Goal: Task Accomplishment & Management: Manage account settings

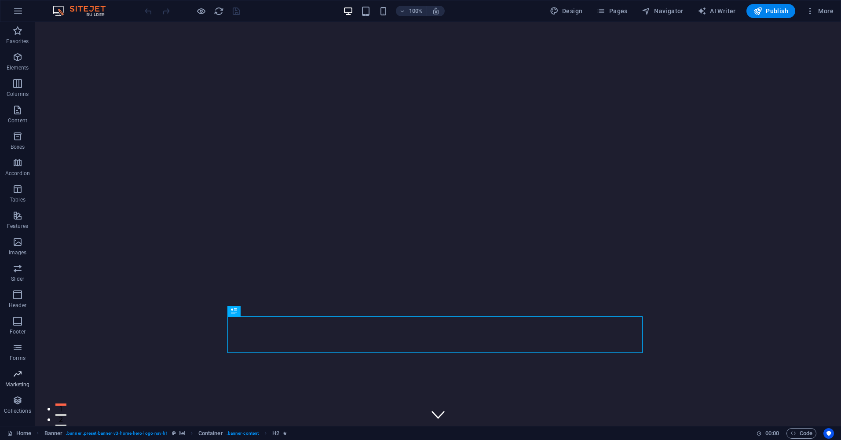
click at [15, 375] on icon "button" at bounding box center [17, 374] width 11 height 11
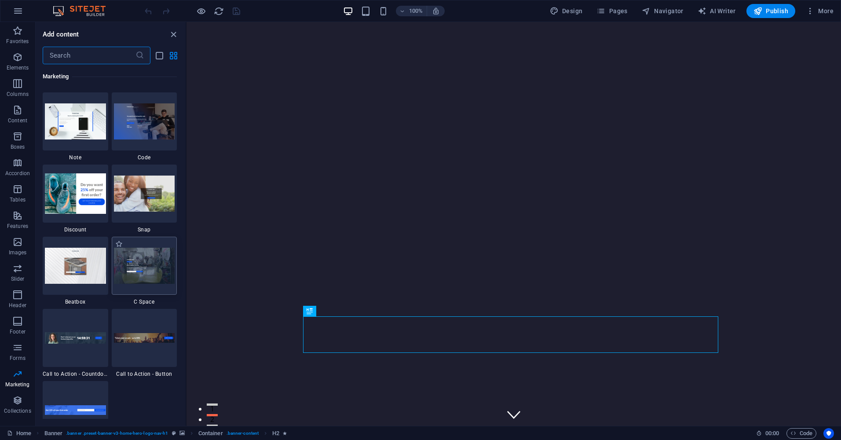
scroll to position [7695, 0]
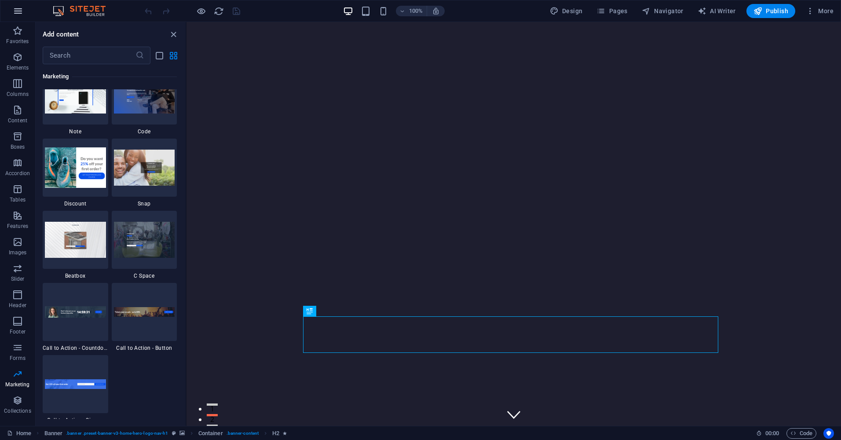
click at [18, 11] on icon "button" at bounding box center [18, 11] width 11 height 11
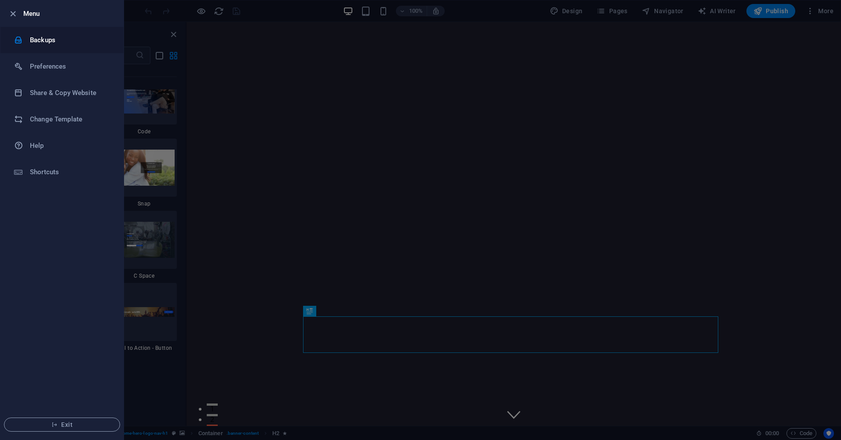
click at [56, 44] on h6 "Backups" at bounding box center [70, 40] width 81 height 11
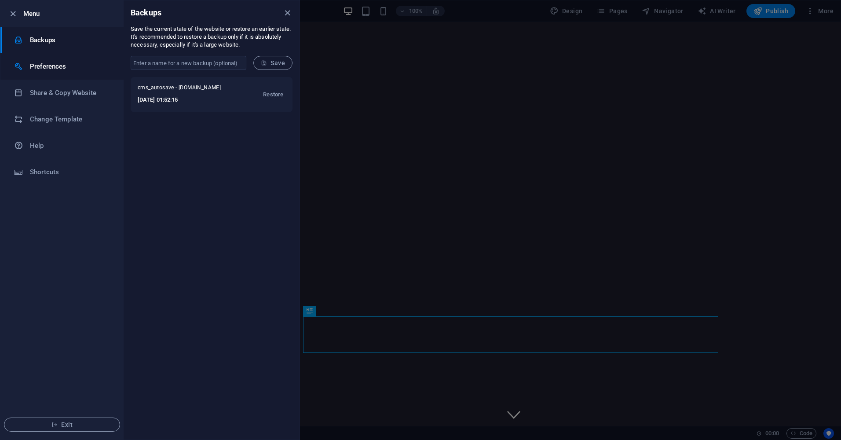
click at [56, 70] on h6 "Preferences" at bounding box center [70, 66] width 81 height 11
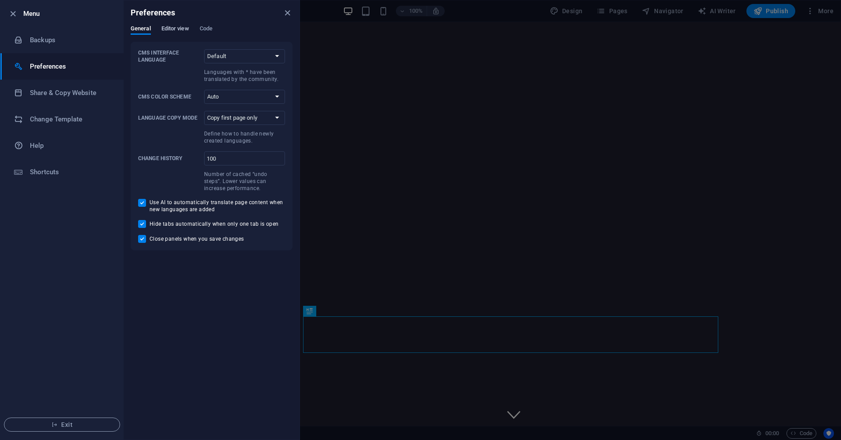
click at [170, 34] on button "Editor view" at bounding box center [175, 30] width 28 height 10
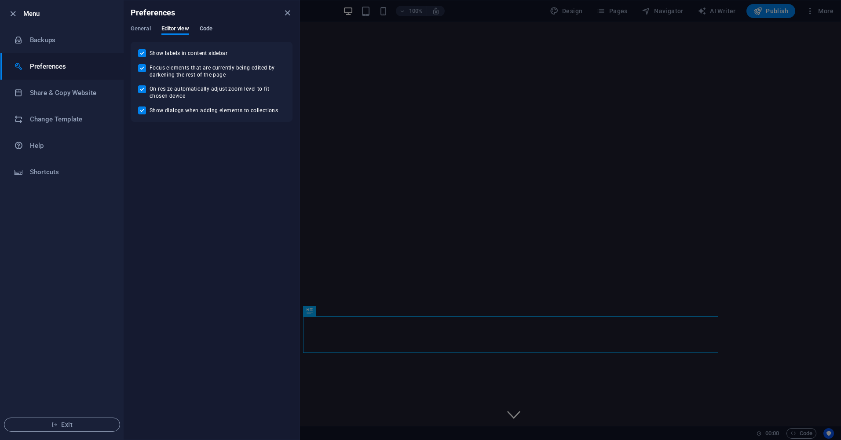
click at [208, 26] on span "Code" at bounding box center [206, 29] width 13 height 12
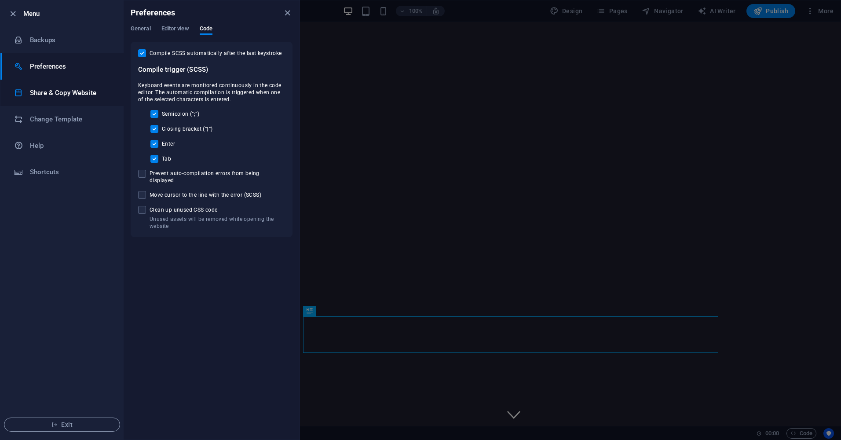
click at [54, 99] on li "Share & Copy Website" at bounding box center [61, 93] width 123 height 26
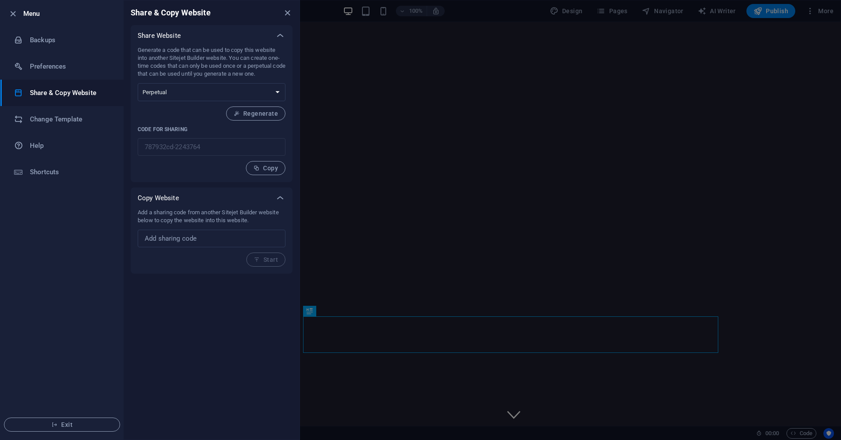
drag, startPoint x: 205, startPoint y: 260, endPoint x: 209, endPoint y: 255, distance: 6.1
click at [209, 255] on div "Add a sharing code from another Sitejet Builder website below to copy the websi…" at bounding box center [212, 238] width 148 height 58
click at [215, 239] on input "text" at bounding box center [212, 239] width 148 height 18
drag, startPoint x: 215, startPoint y: 239, endPoint x: 219, endPoint y: 233, distance: 7.0
click at [219, 233] on input "text" at bounding box center [212, 239] width 148 height 18
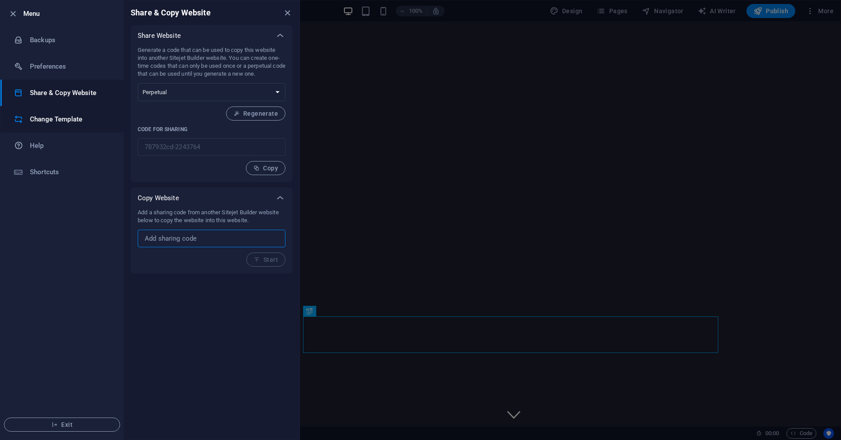
click at [73, 118] on h6 "Change Template" at bounding box center [70, 119] width 81 height 11
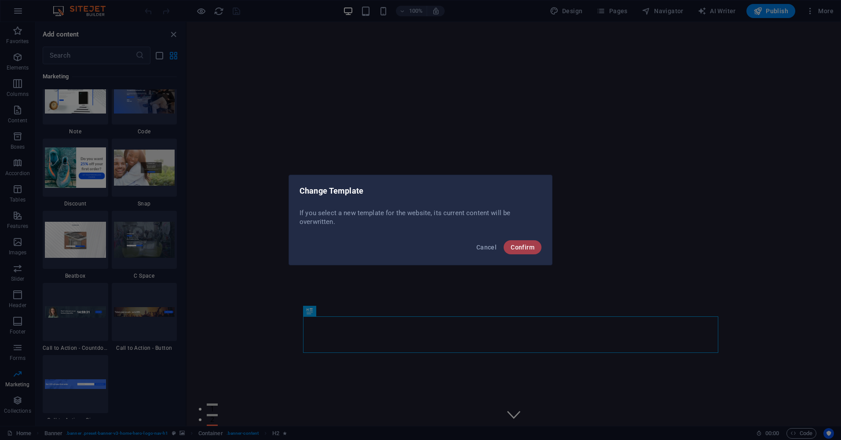
click at [522, 247] on span "Confirm" at bounding box center [523, 247] width 24 height 7
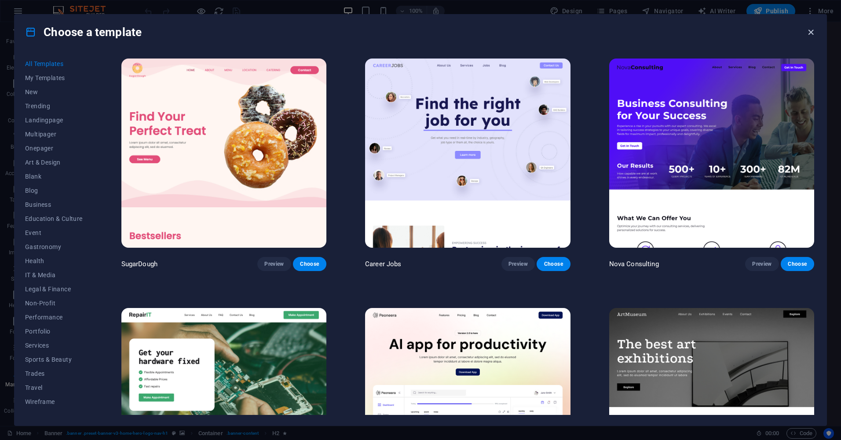
click at [813, 35] on icon "button" at bounding box center [811, 32] width 10 height 10
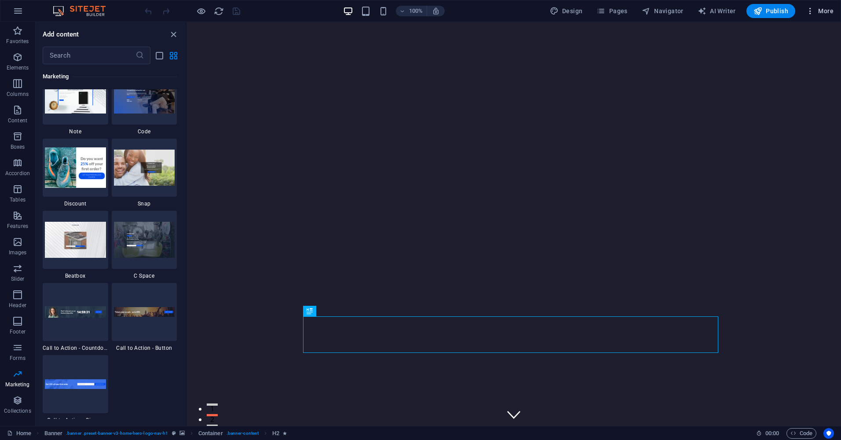
click at [821, 8] on span "More" at bounding box center [820, 11] width 28 height 9
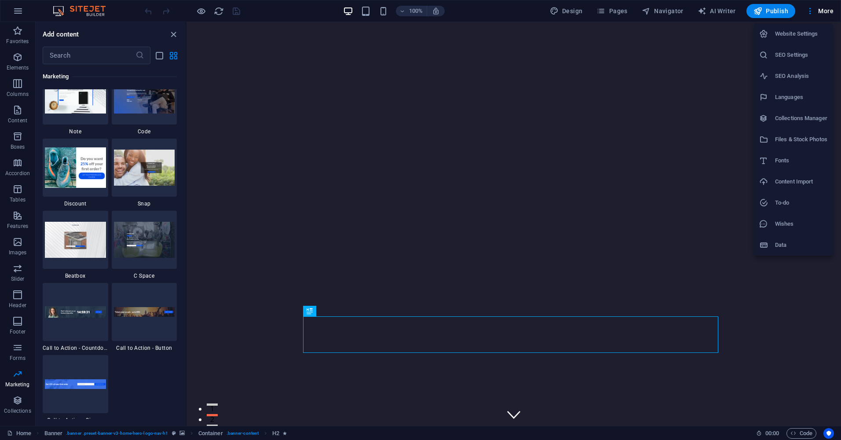
click at [799, 56] on h6 "SEO Settings" at bounding box center [801, 55] width 52 height 11
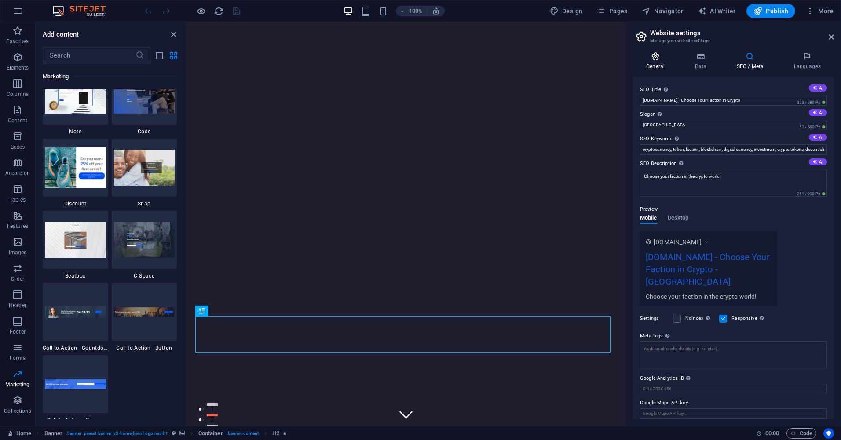
click at [667, 54] on icon at bounding box center [655, 56] width 45 height 9
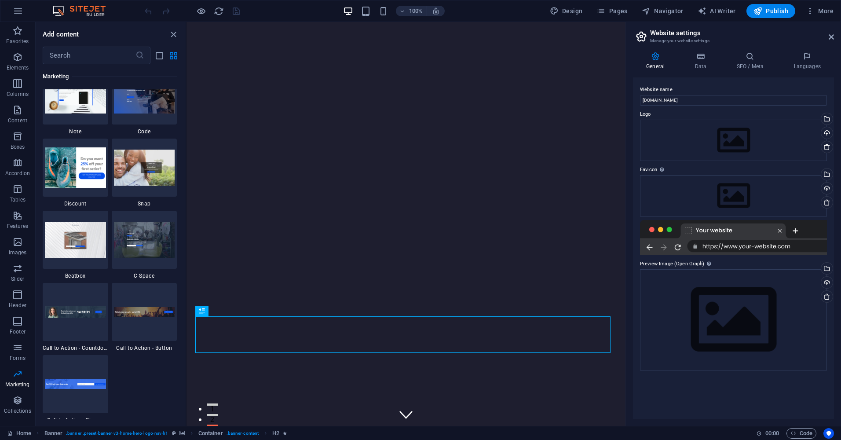
click at [706, 45] on aside "Website settings Manage your website settings General Data SEO / Meta Languages…" at bounding box center [734, 224] width 216 height 404
